Goal: Transaction & Acquisition: Subscribe to service/newsletter

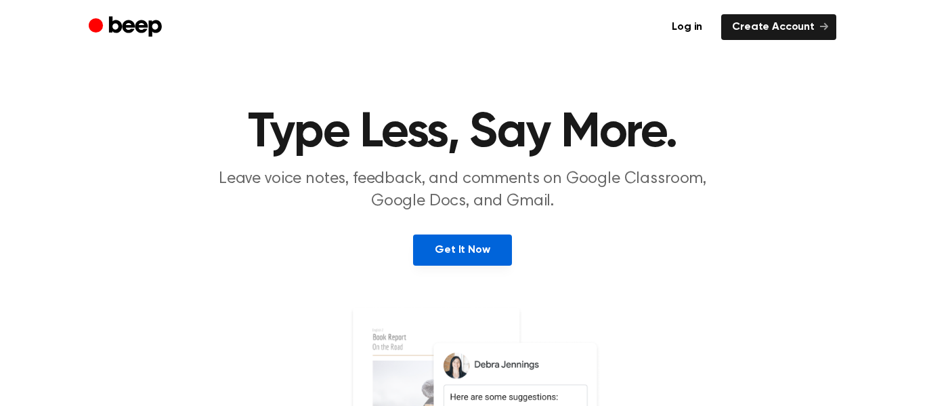
click at [463, 255] on link "Get It Now" at bounding box center [462, 249] width 98 height 31
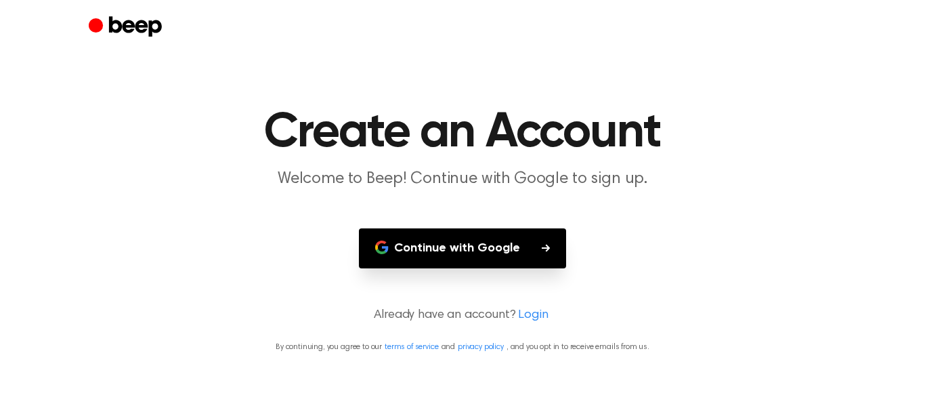
click at [524, 223] on main "Create an Account Welcome to Beep! Continue with Google to sign up. Continue wi…" at bounding box center [462, 203] width 925 height 406
click at [568, 273] on main "Create an Account Welcome to Beep! Continue with Google to sign up. Continue wi…" at bounding box center [462, 203] width 925 height 406
click at [502, 209] on main "Create an Account Welcome to Beep! Continue with Google to sign up. Continue wi…" at bounding box center [462, 203] width 925 height 406
click at [521, 235] on button "Continue with Google" at bounding box center [462, 248] width 207 height 40
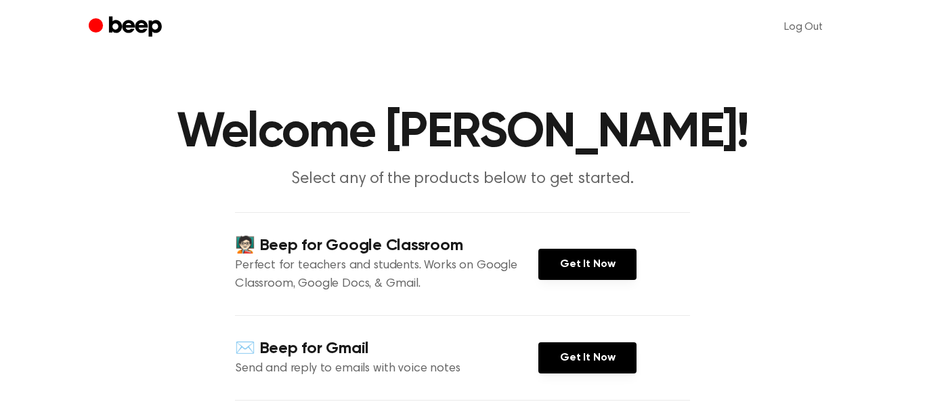
click at [601, 288] on div "🧑🏻‍🏫 Beep for Google Classroom Perfect for teachers and students. Works on Goog…" at bounding box center [462, 263] width 455 height 103
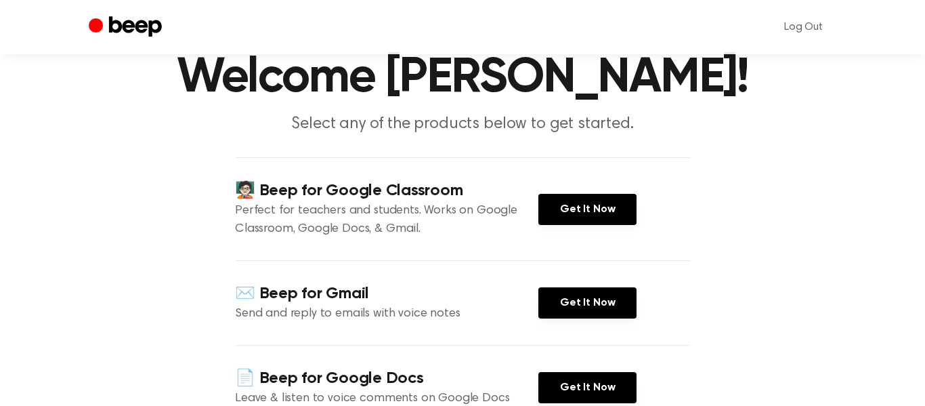
scroll to position [57, 0]
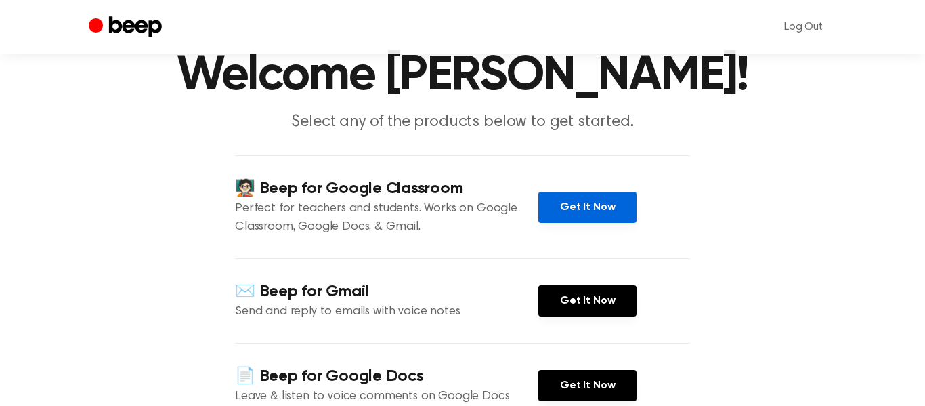
click at [584, 200] on link "Get It Now" at bounding box center [587, 207] width 98 height 31
